Goal: Transaction & Acquisition: Register for event/course

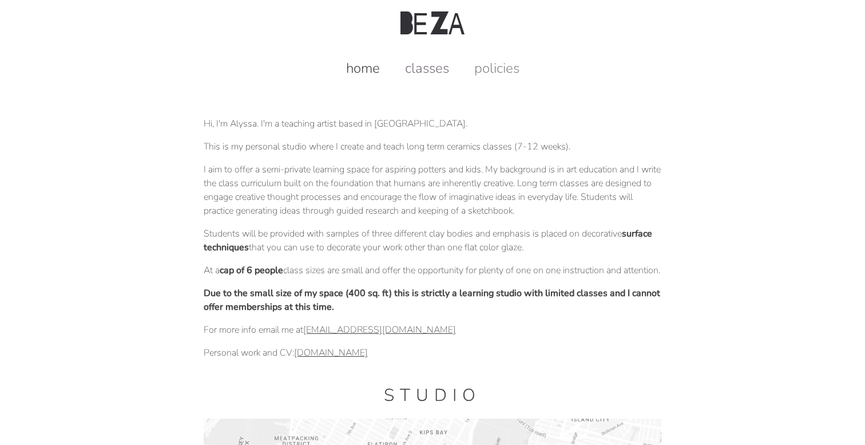
click at [437, 66] on link "classes" at bounding box center [427, 68] width 67 height 18
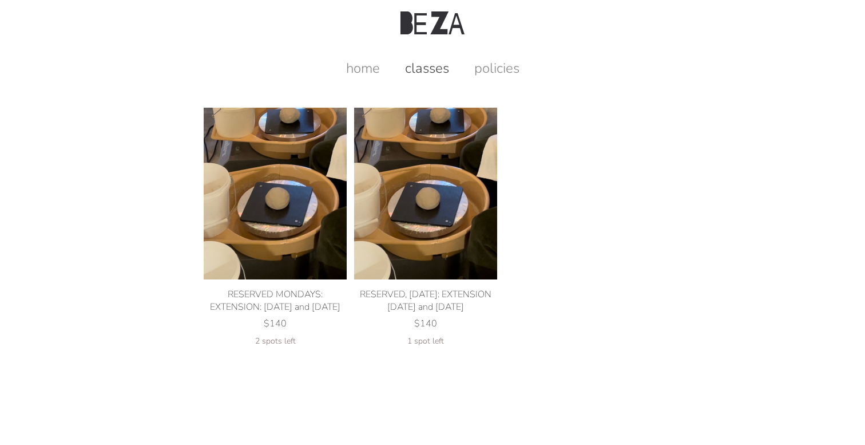
click at [261, 304] on div "RESERVED MONDAYS: EXTENSION: [DATE] and [DATE]" at bounding box center [275, 300] width 143 height 25
click at [403, 295] on div "RESERVED, [DATE]: EXTENSION [DATE] and [DATE]" at bounding box center [425, 300] width 143 height 25
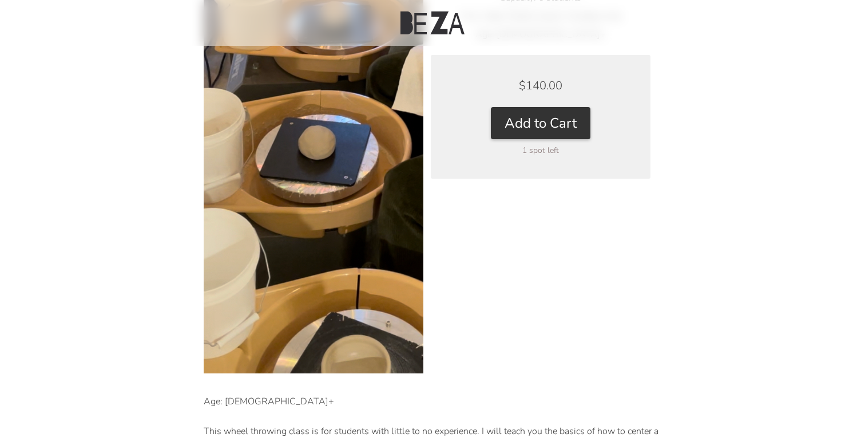
scroll to position [334, 0]
